Goal: Information Seeking & Learning: Learn about a topic

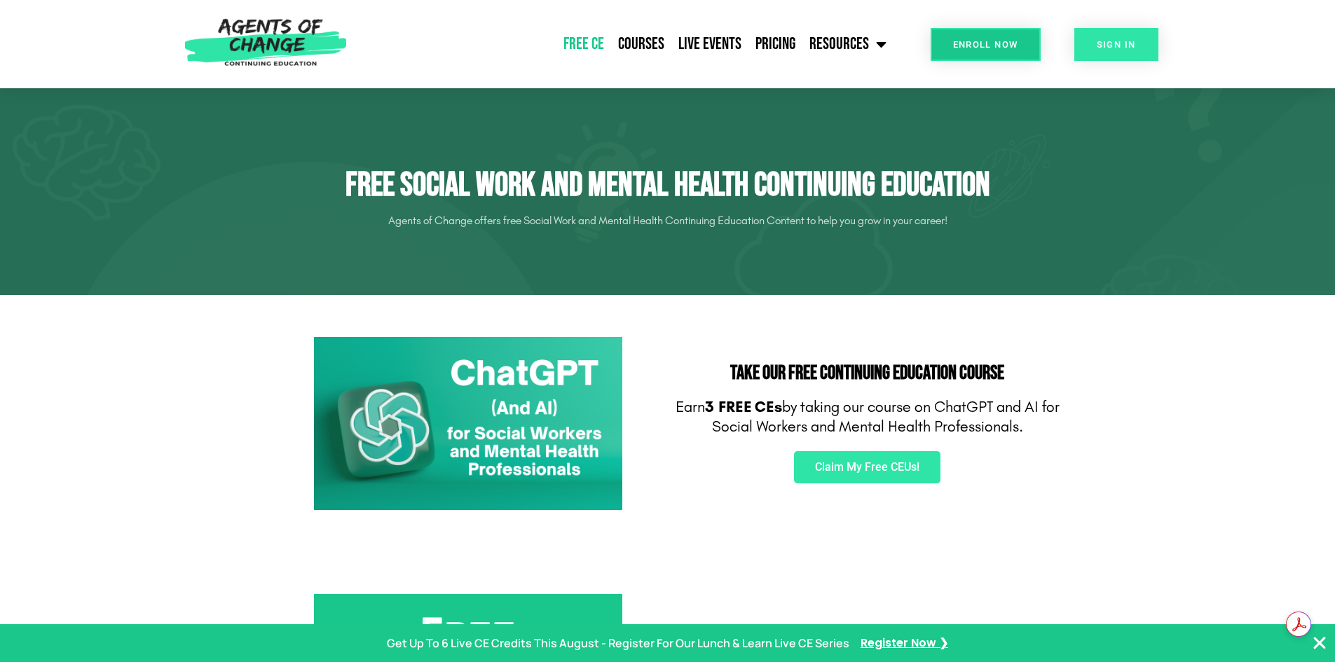
click at [1094, 50] on link "SIGN IN" at bounding box center [1116, 44] width 84 height 33
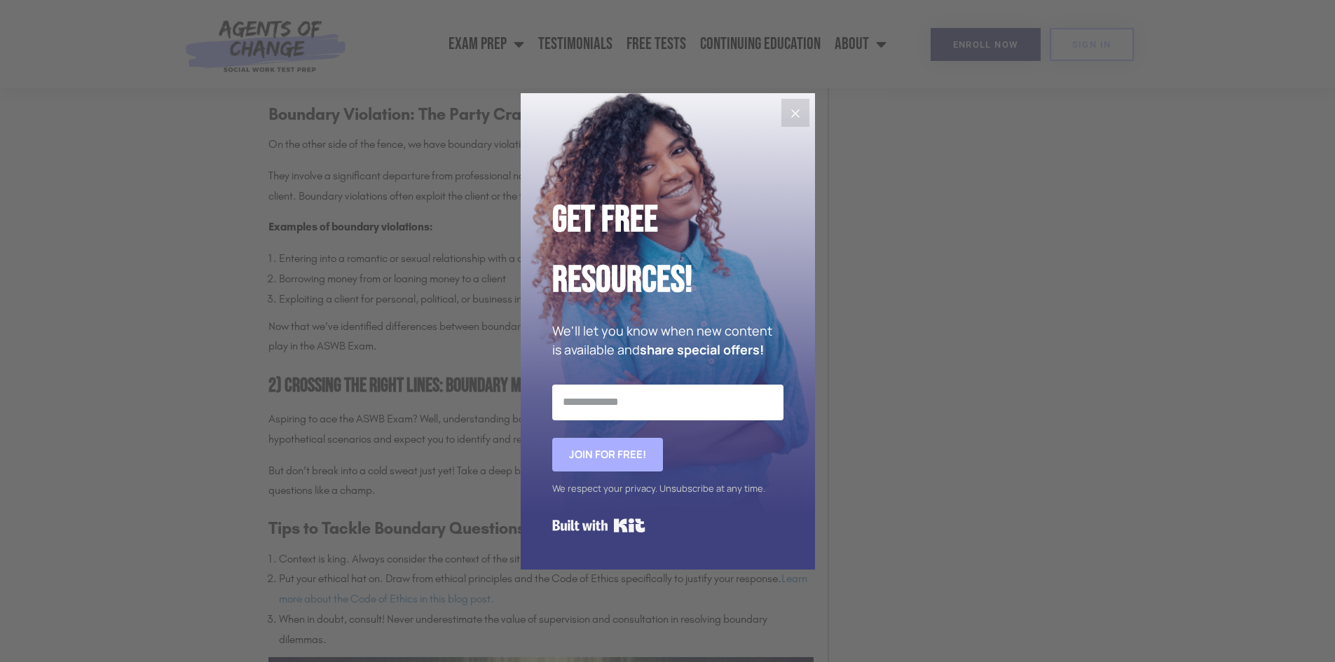
scroll to position [1681, 0]
click at [790, 111] on icon "Close" at bounding box center [795, 113] width 17 height 17
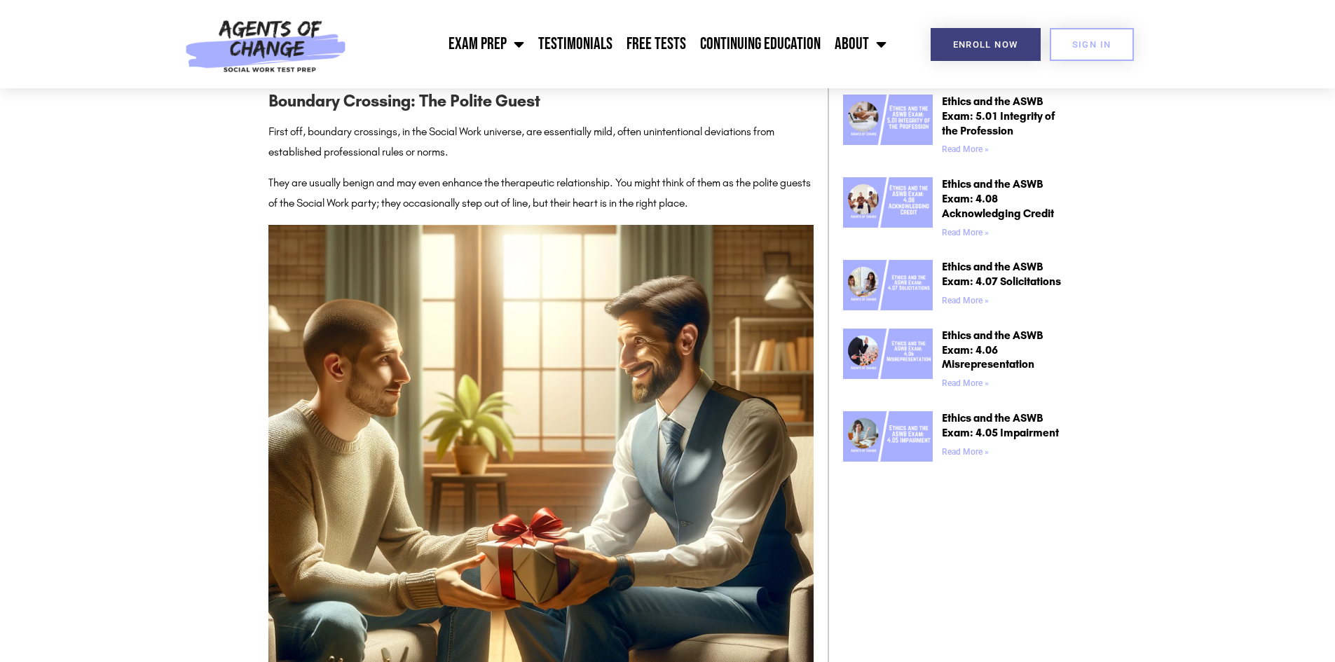
scroll to position [1331, 0]
